Goal: Information Seeking & Learning: Learn about a topic

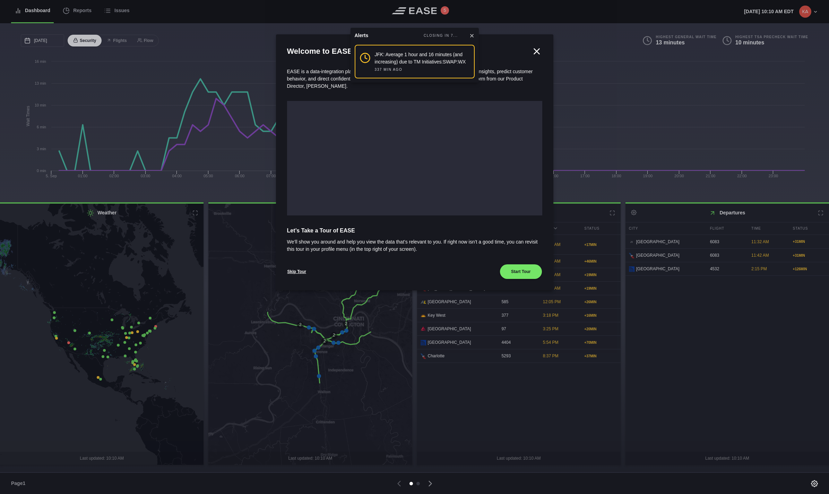
click at [471, 36] on icon at bounding box center [471, 35] width 3 height 3
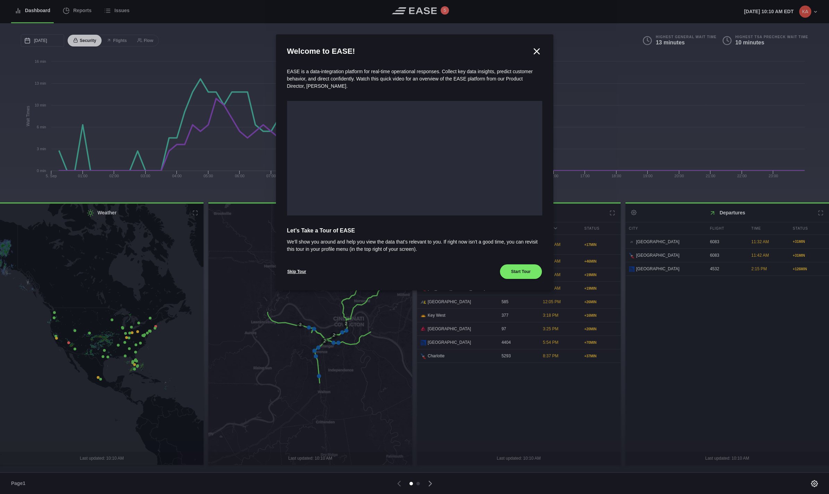
click at [534, 51] on icon at bounding box center [536, 51] width 10 height 10
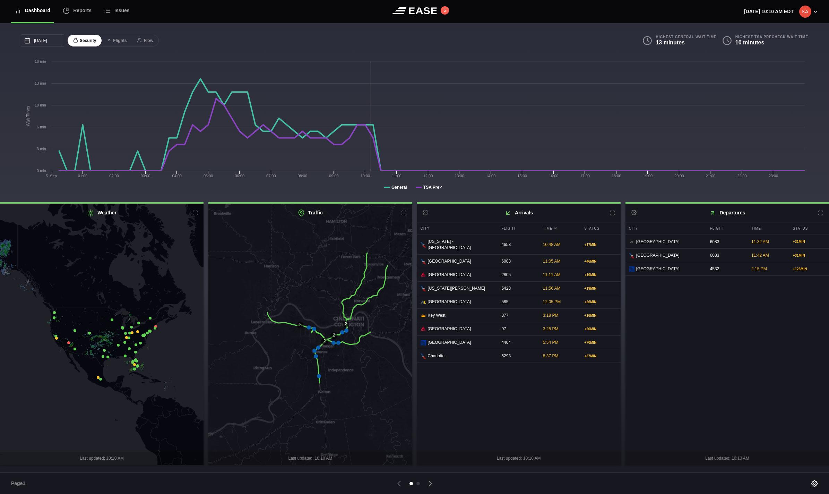
click at [121, 343] on icon at bounding box center [102, 333] width 246 height 315
click at [334, 346] on icon at bounding box center [310, 333] width 246 height 315
click at [568, 303] on div "12:05 PM" at bounding box center [559, 301] width 40 height 13
click at [431, 484] on icon at bounding box center [430, 483] width 2 height 5
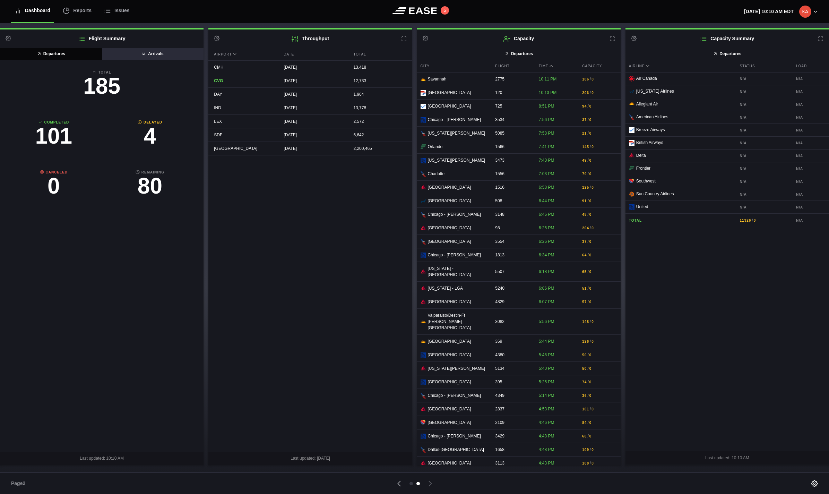
click at [143, 55] on icon at bounding box center [143, 53] width 5 height 5
click at [56, 52] on button "Departures" at bounding box center [51, 54] width 102 height 12
click at [73, 8] on div "Reports" at bounding box center [77, 10] width 29 height 23
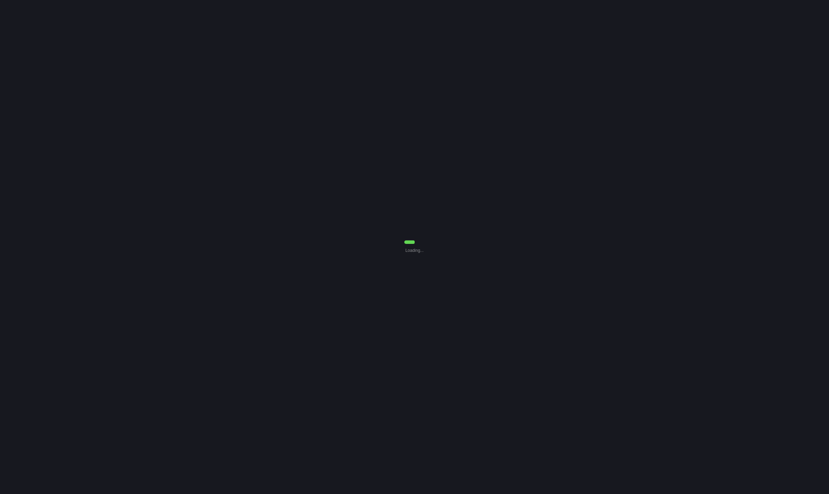
select select "7"
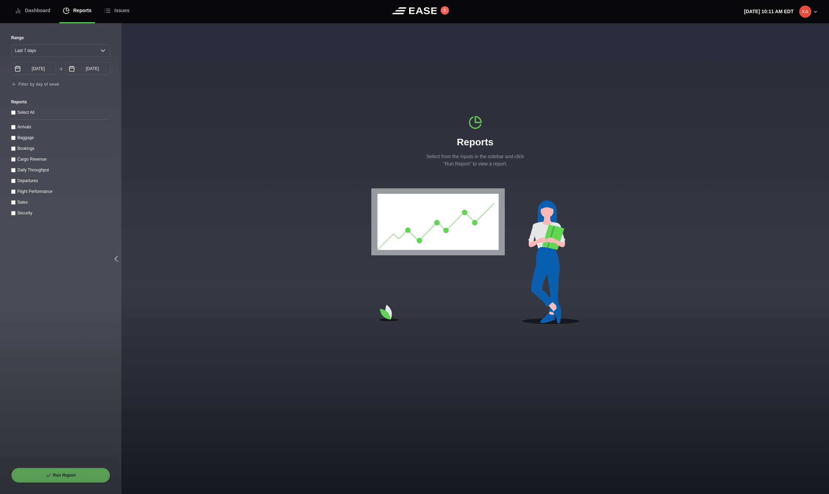
click at [23, 128] on label "Arrivals" at bounding box center [24, 126] width 14 height 5
click at [16, 128] on input "Arrivals" at bounding box center [13, 127] width 5 height 5
checkbox input "true"
click at [70, 478] on button "Run Report" at bounding box center [60, 474] width 99 height 15
select select "7"
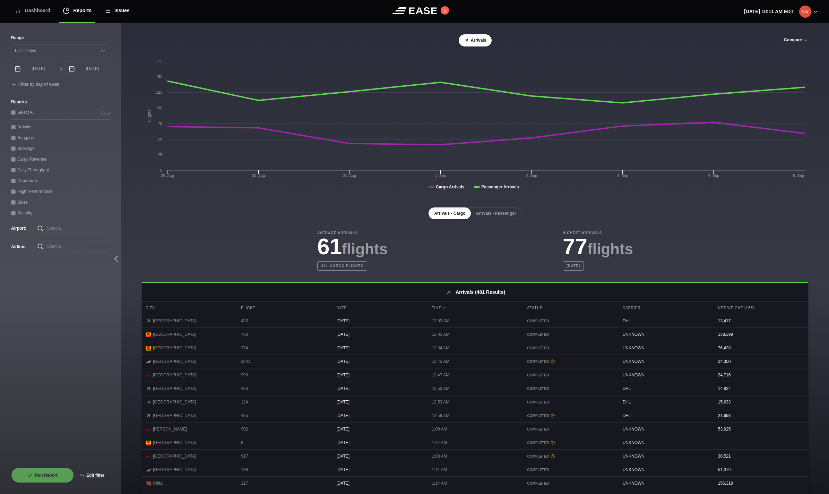
click at [121, 12] on div "Issues" at bounding box center [117, 10] width 26 height 23
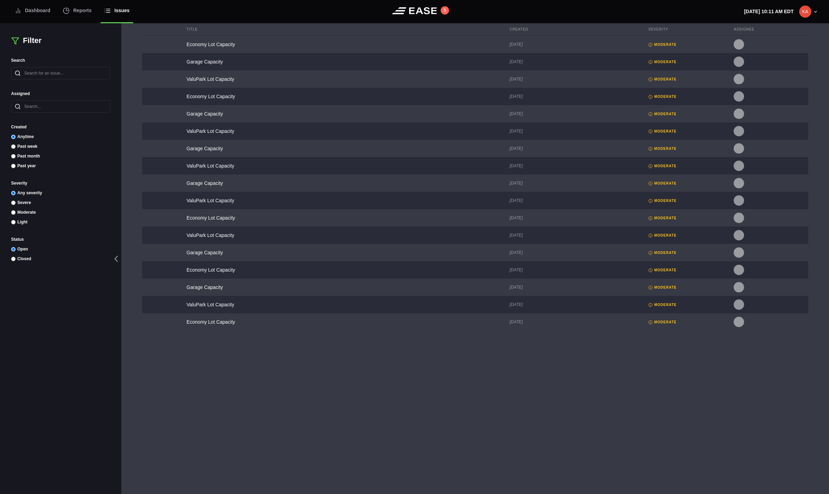
click at [804, 14] on img at bounding box center [805, 12] width 12 height 12
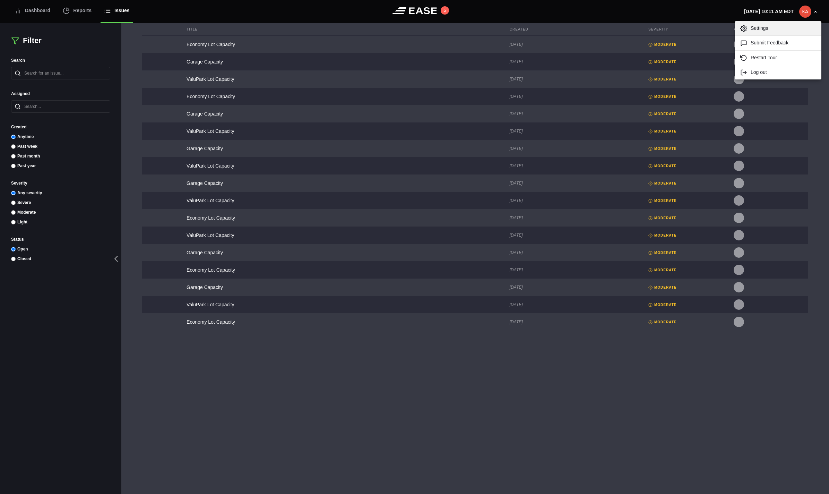
click at [777, 27] on link "Settings" at bounding box center [777, 28] width 87 height 14
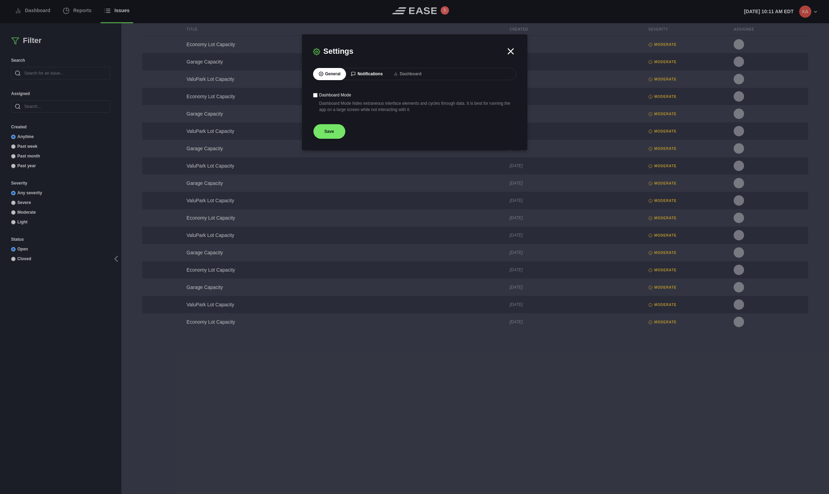
click at [364, 73] on button "Notifications" at bounding box center [366, 74] width 43 height 12
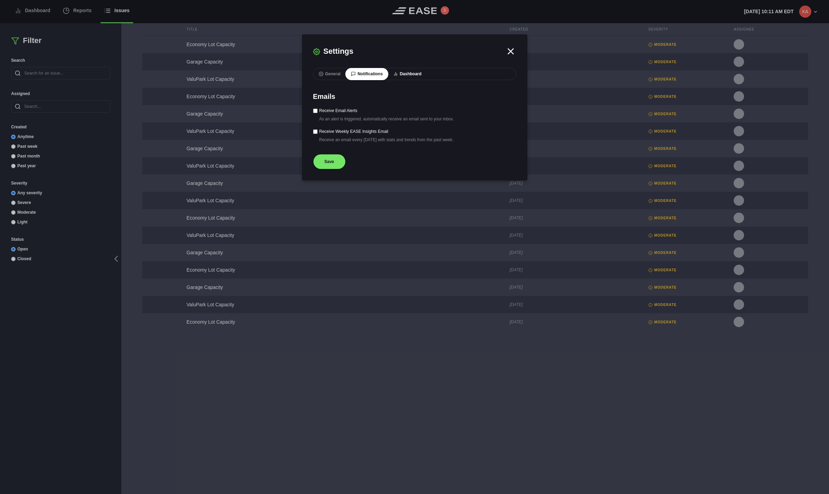
click at [414, 73] on button "Dashboard" at bounding box center [408, 74] width 40 height 12
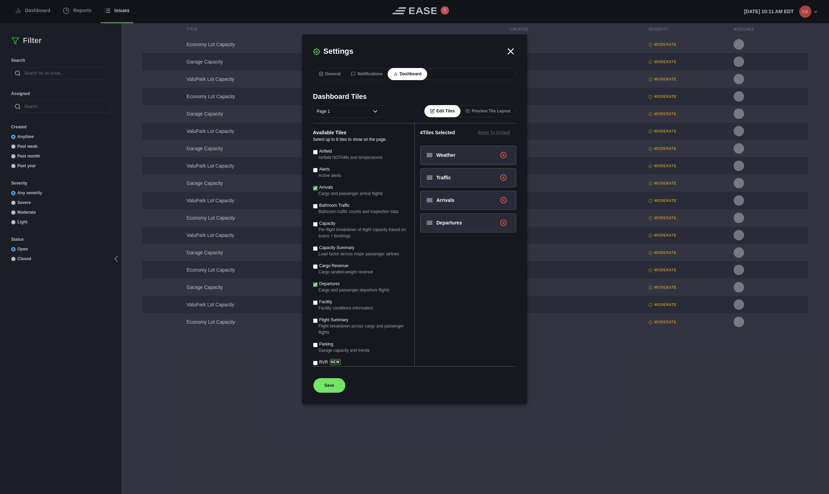
click at [510, 51] on icon at bounding box center [510, 51] width 5 height 5
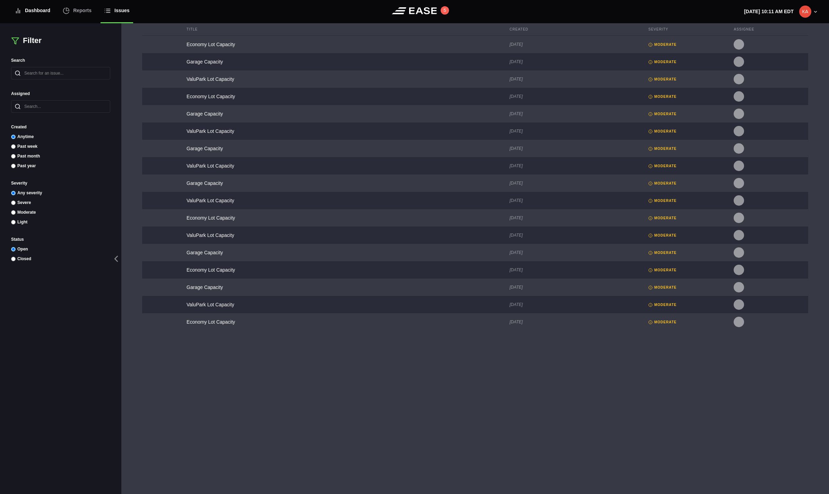
click at [26, 14] on div "Dashboard" at bounding box center [33, 10] width 36 height 23
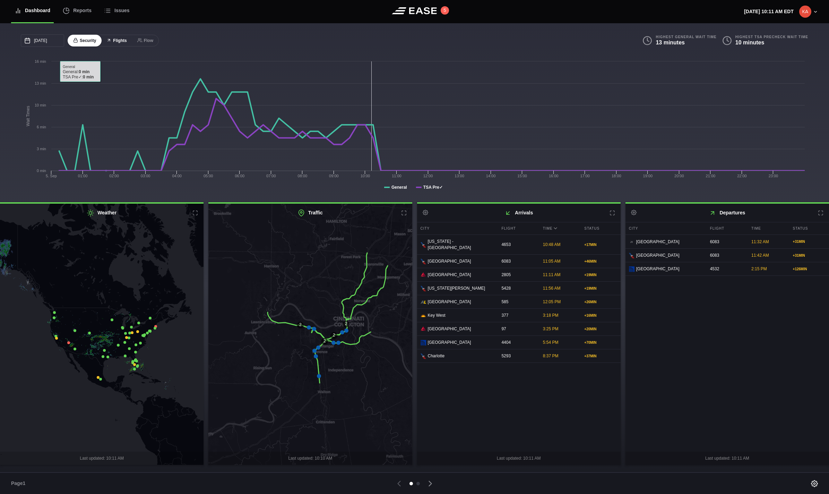
click at [115, 41] on button "Flights" at bounding box center [116, 41] width 31 height 12
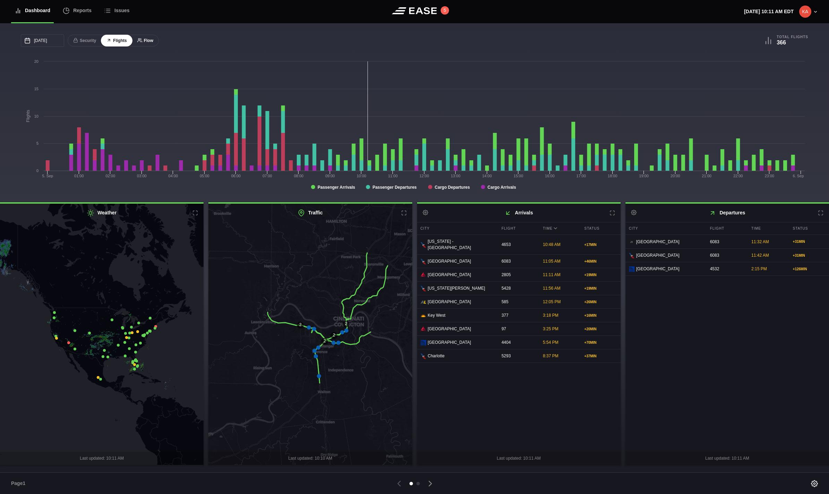
click at [149, 41] on button "Flow" at bounding box center [145, 41] width 27 height 12
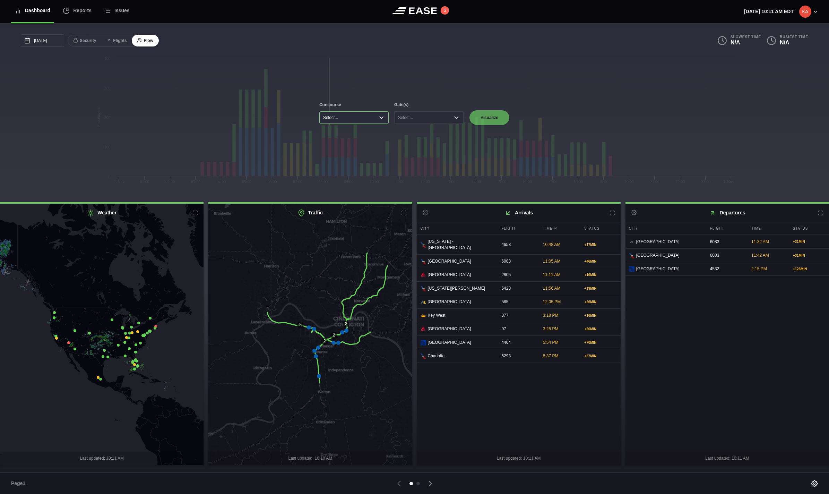
click at [369, 120] on button "Select..." at bounding box center [353, 117] width 69 height 12
click at [366, 133] on li "Concourse A" at bounding box center [353, 133] width 65 height 10
click at [432, 120] on button "Select..." at bounding box center [428, 117] width 69 height 12
click at [432, 136] on li "A1" at bounding box center [428, 133] width 65 height 10
click at [495, 117] on button "Visualize" at bounding box center [489, 117] width 41 height 15
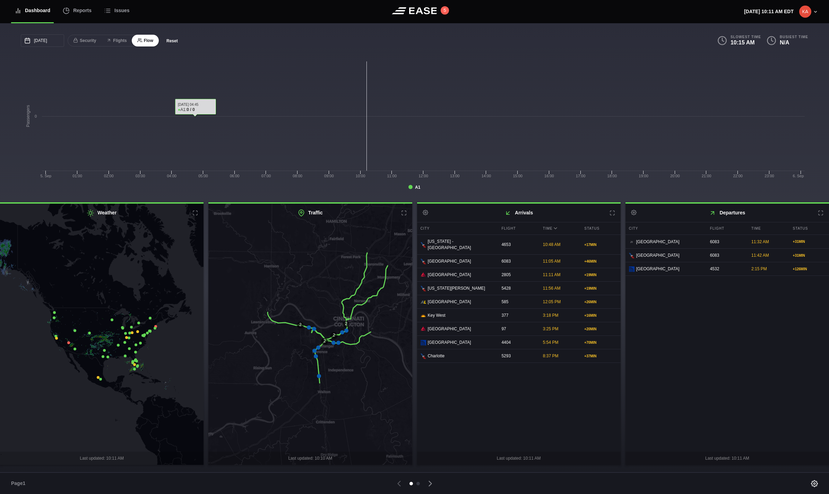
click at [171, 43] on button "Reset" at bounding box center [171, 40] width 23 height 7
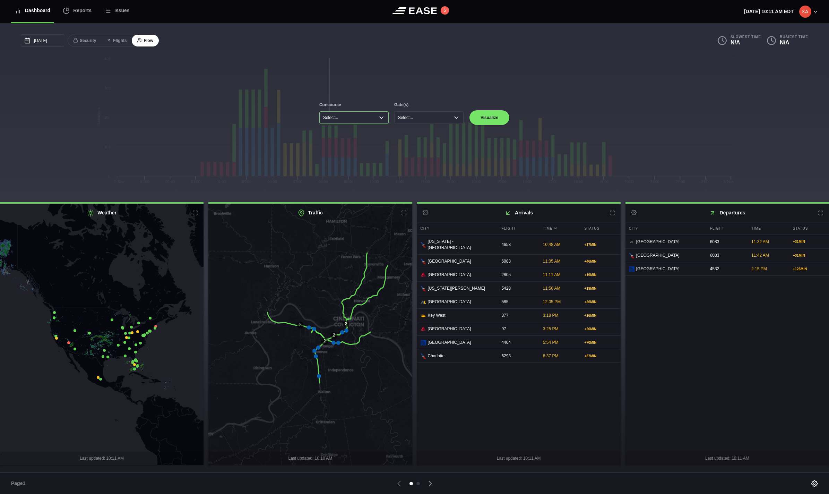
click at [362, 120] on button "Select..." at bounding box center [353, 117] width 69 height 12
click at [352, 138] on li "Concourse B" at bounding box center [353, 142] width 65 height 10
click at [425, 114] on button "Select..." at bounding box center [428, 117] width 69 height 12
click at [419, 165] on li "B4" at bounding box center [428, 162] width 65 height 10
click at [494, 120] on button "Visualize" at bounding box center [489, 117] width 41 height 15
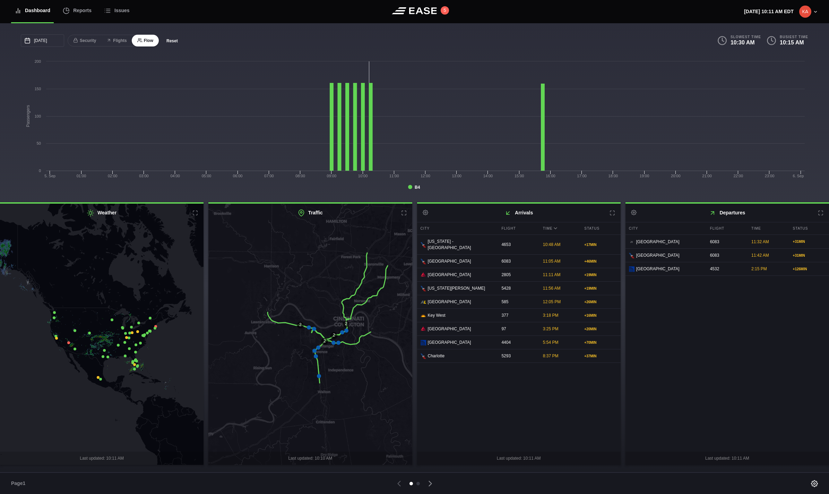
click at [174, 41] on button "Reset" at bounding box center [171, 40] width 23 height 7
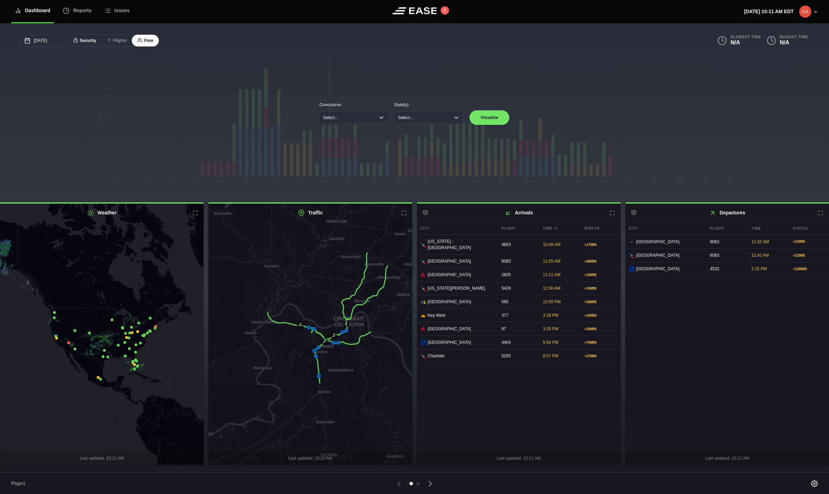
click at [82, 41] on button "Security" at bounding box center [85, 41] width 34 height 12
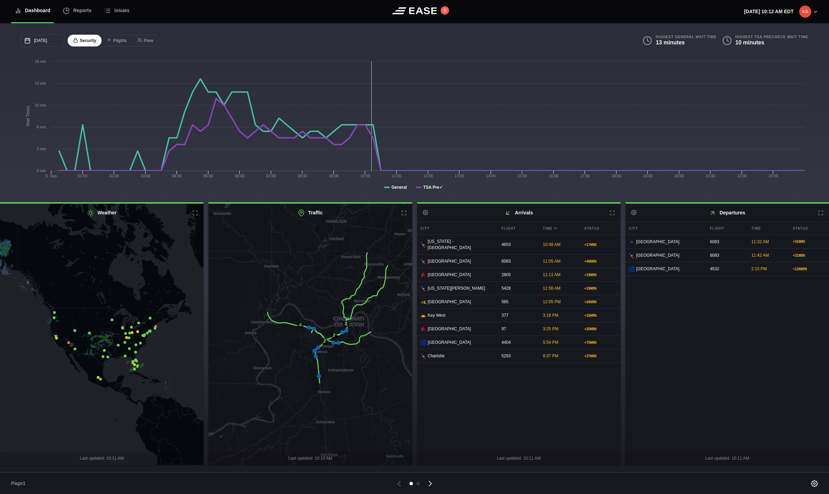
click at [430, 484] on icon at bounding box center [430, 483] width 2 height 5
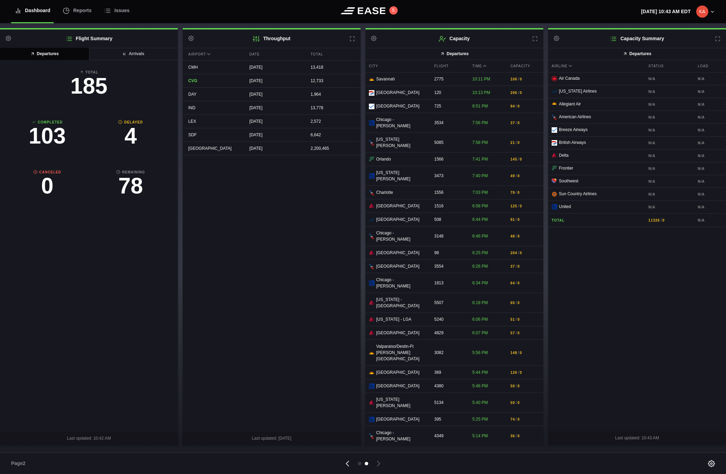
click at [351, 462] on icon at bounding box center [347, 464] width 10 height 10
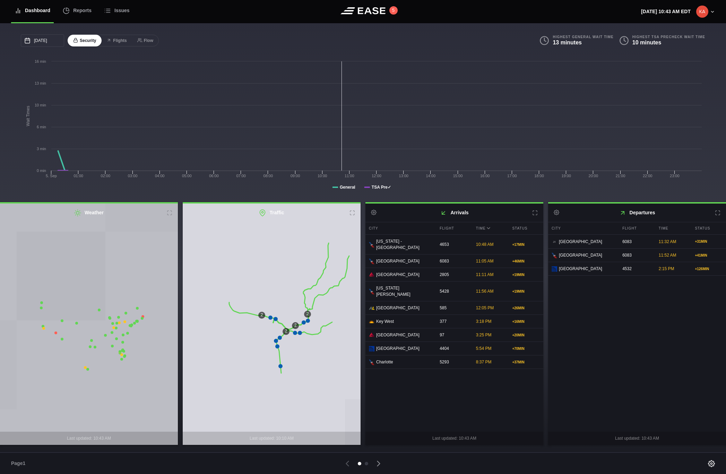
click at [350, 462] on icon at bounding box center [347, 464] width 10 height 10
